Goal: Task Accomplishment & Management: Manage account settings

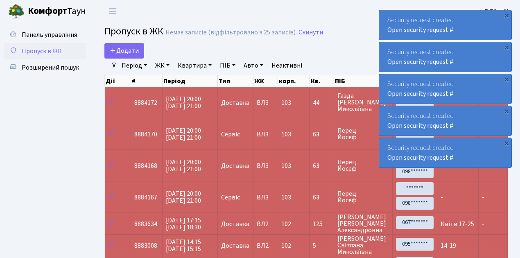
select select "25"
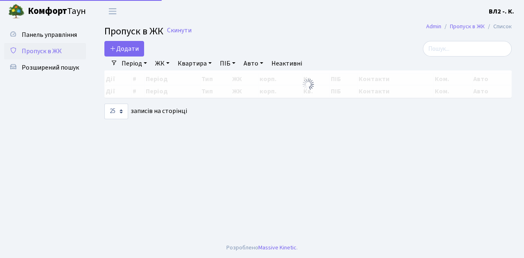
select select "25"
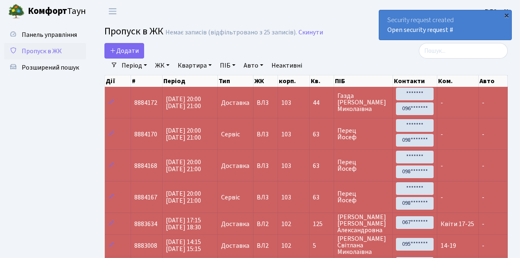
click at [506, 16] on div "×" at bounding box center [506, 15] width 8 height 8
click at [506, 15] on div "×" at bounding box center [506, 15] width 8 height 8
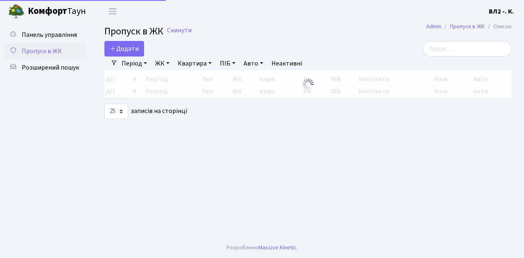
select select "25"
